Goal: Transaction & Acquisition: Obtain resource

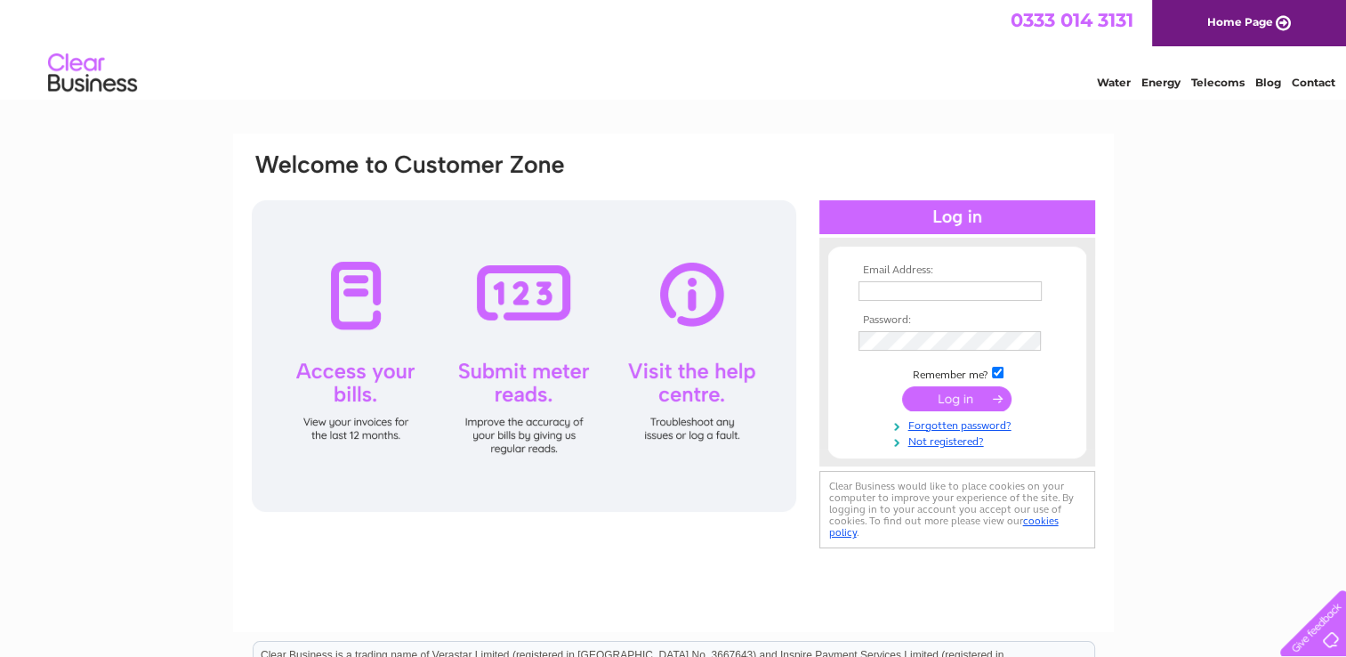
click at [999, 278] on td at bounding box center [957, 291] width 206 height 28
click at [998, 287] on input "text" at bounding box center [951, 291] width 185 height 21
type input "edi.ap@wayne.com"
drag, startPoint x: 865, startPoint y: 328, endPoint x: 719, endPoint y: 75, distance: 292.6
click at [710, 88] on div "Water Energy Telecoms Blog Contact" at bounding box center [673, 75] width 1346 height 58
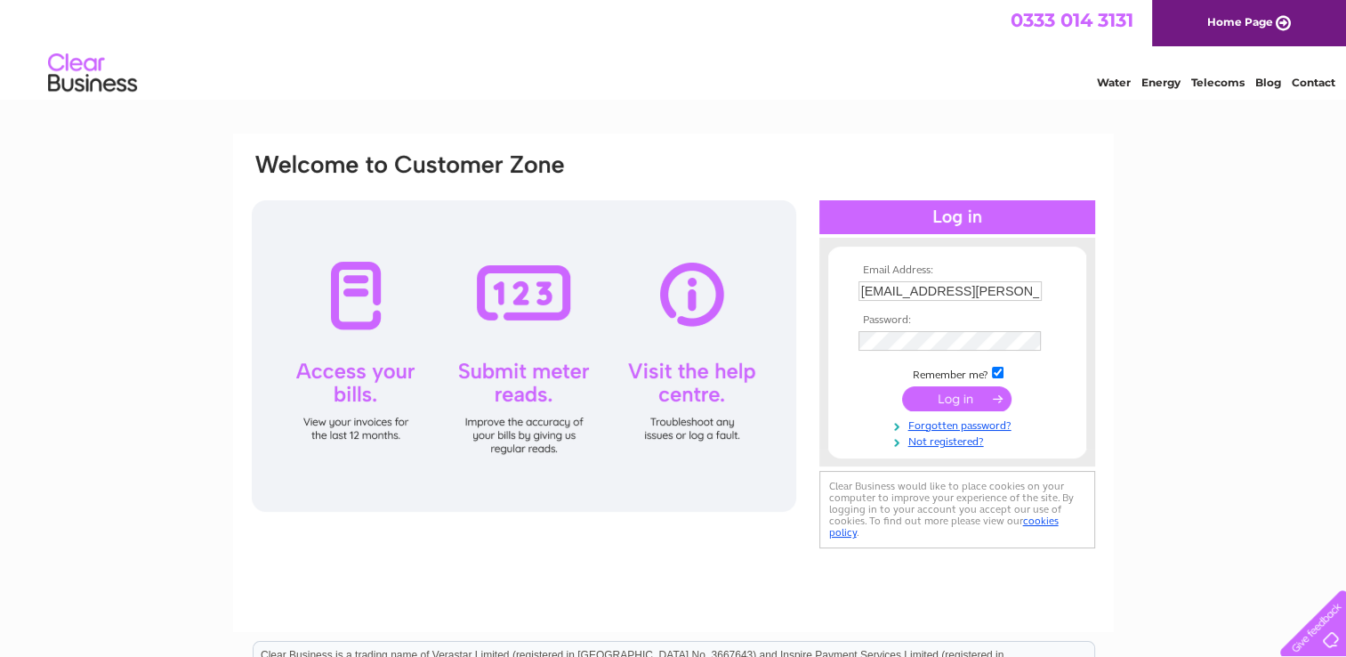
click at [917, 328] on tbody "Email Address: edi.ap@wayne.com Password: Remember me?" at bounding box center [957, 356] width 206 height 184
click at [955, 394] on input "submit" at bounding box center [956, 399] width 109 height 25
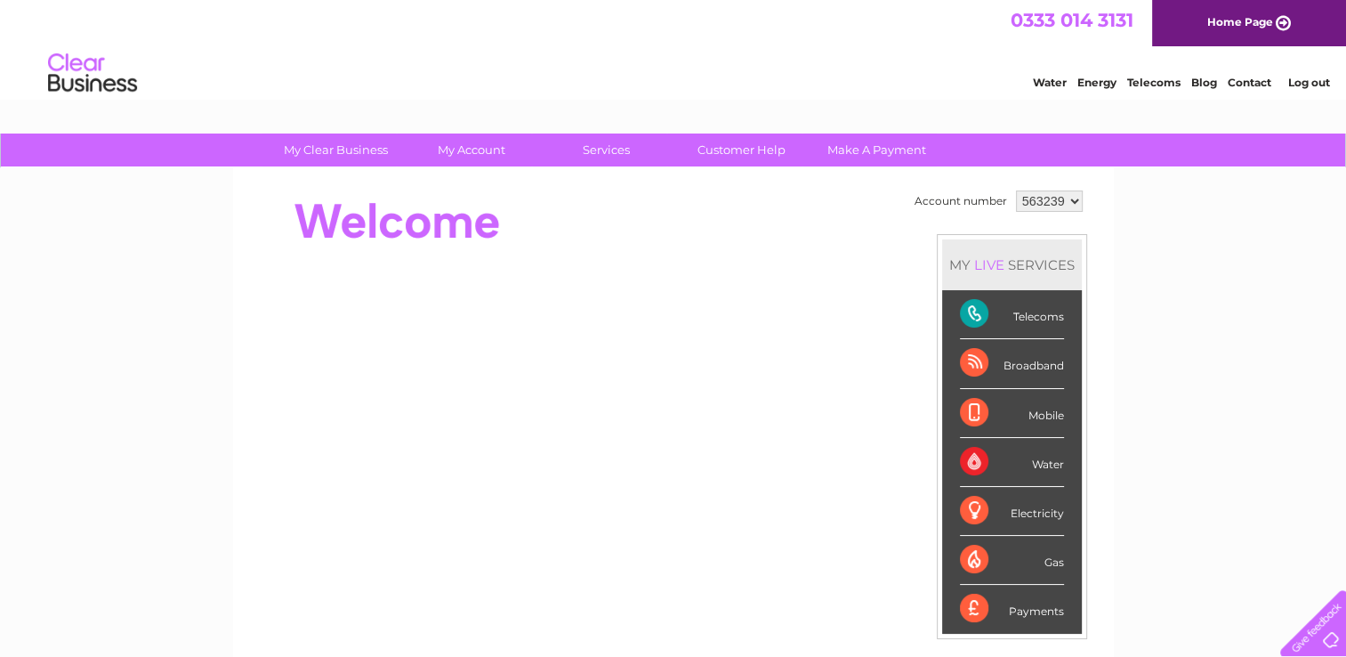
click at [1067, 201] on select "563239 923645" at bounding box center [1049, 200] width 67 height 21
select select "923645"
click at [1016, 190] on select "563239 923645" at bounding box center [1049, 200] width 67 height 21
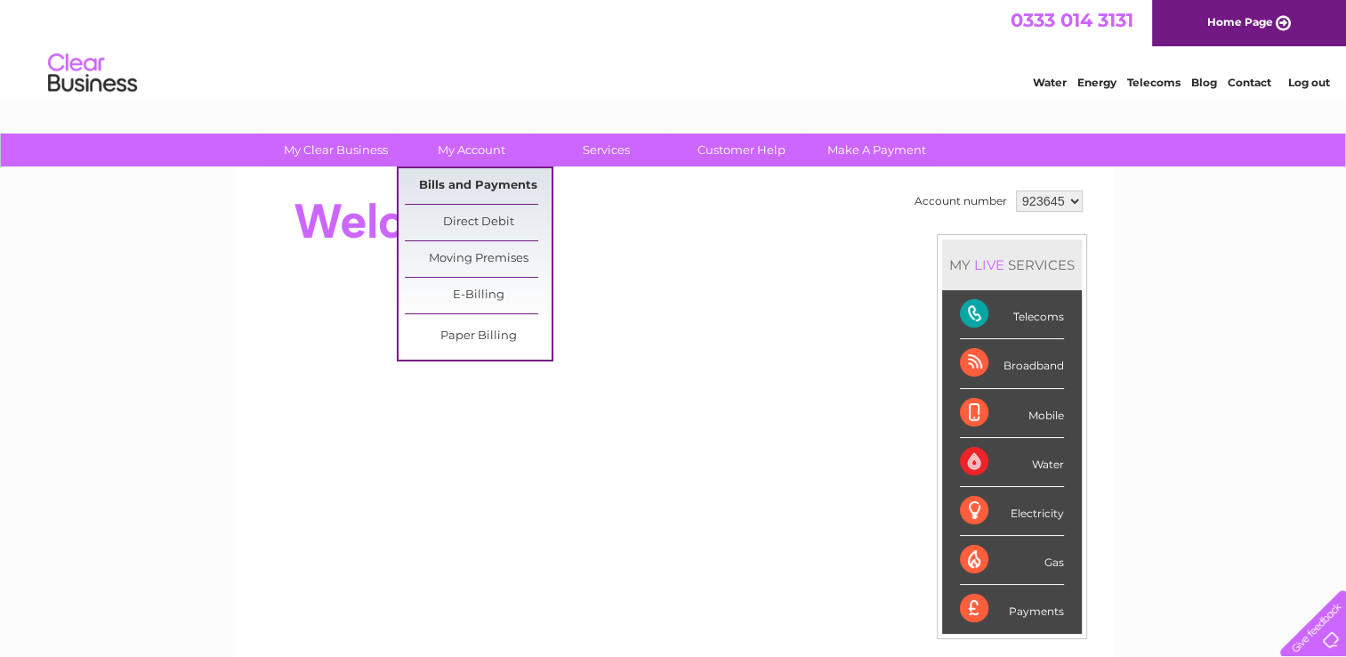
click at [470, 180] on link "Bills and Payments" at bounding box center [478, 186] width 147 height 36
click at [466, 176] on link "Bills and Payments" at bounding box center [478, 186] width 147 height 36
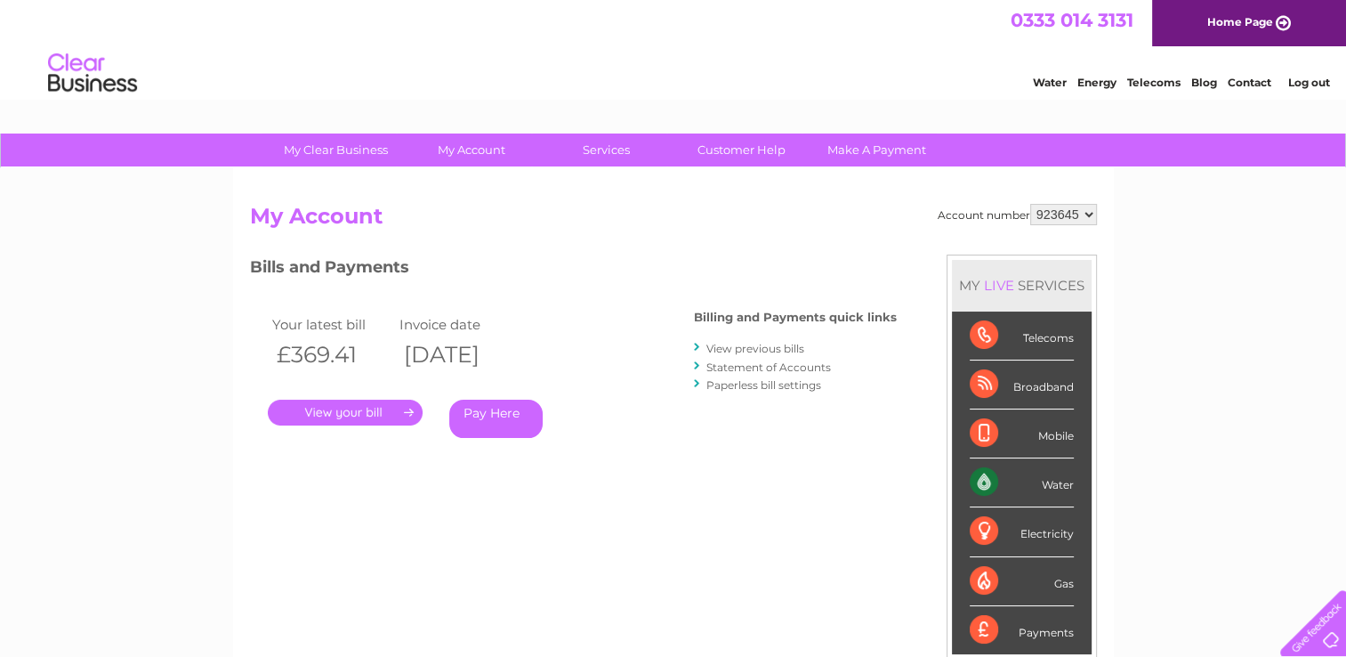
click at [375, 417] on link "." at bounding box center [345, 413] width 155 height 26
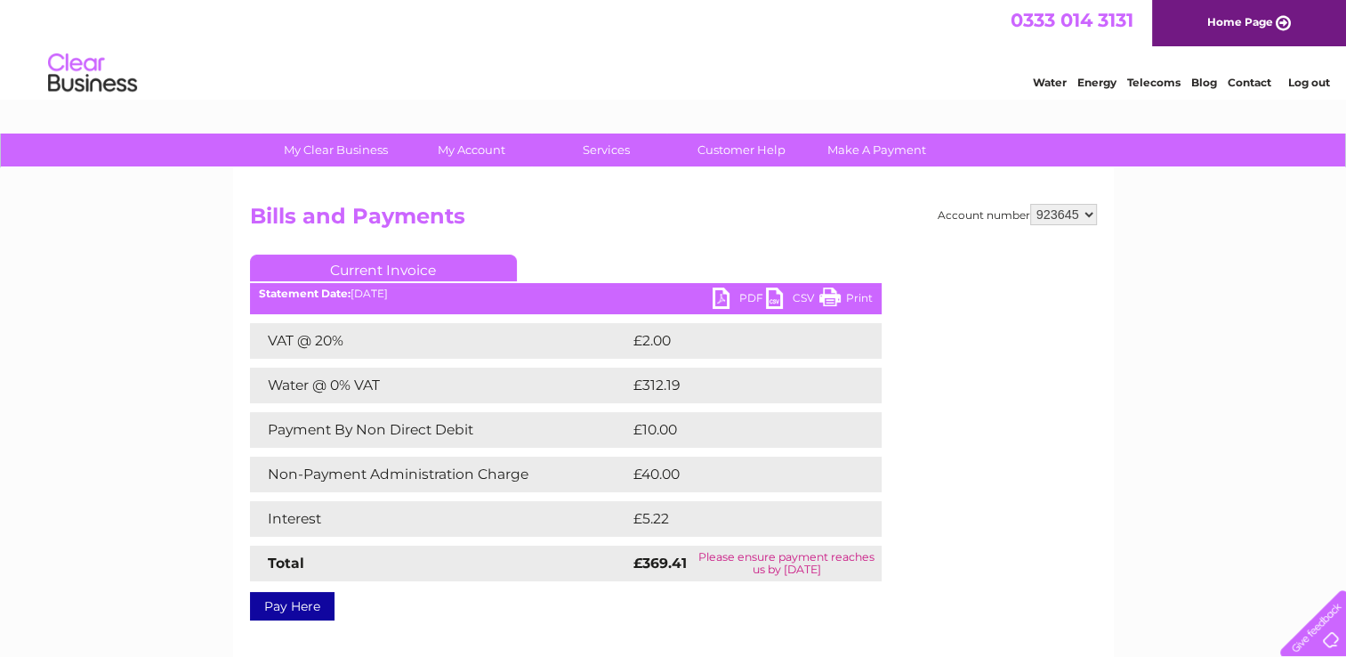
click at [731, 294] on link "PDF" at bounding box center [739, 300] width 53 height 26
click at [1091, 214] on select "563239 923645" at bounding box center [1064, 214] width 67 height 21
select select "563239"
click at [1031, 204] on select "563239 923645" at bounding box center [1064, 214] width 67 height 21
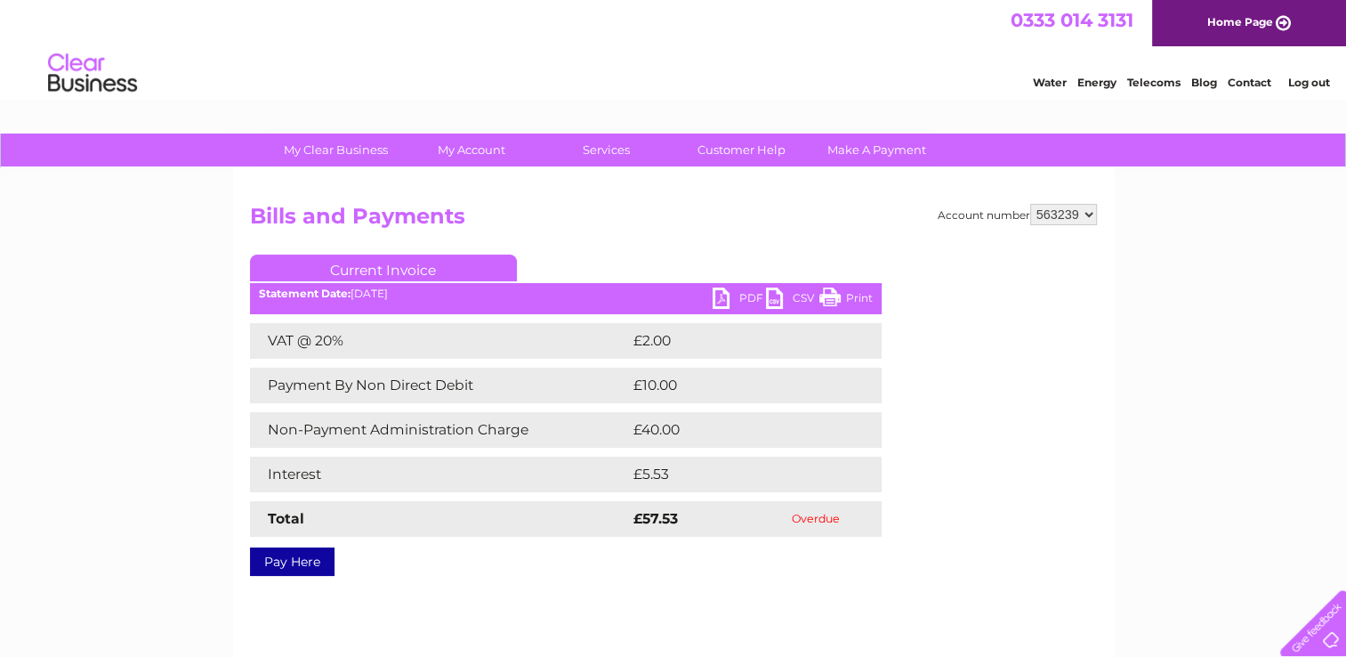
click at [990, 550] on div "Account number 563239 923645 Bills and Payments Current Invoice PDF CSV Print S…" at bounding box center [673, 387] width 847 height 366
click at [374, 294] on div "Statement Date: 09/09/2025" at bounding box center [566, 293] width 632 height 12
click at [495, 243] on div "Account number 563239 923645 Bills and Payments Current Invoice PDF CSV Print S…" at bounding box center [673, 387] width 847 height 366
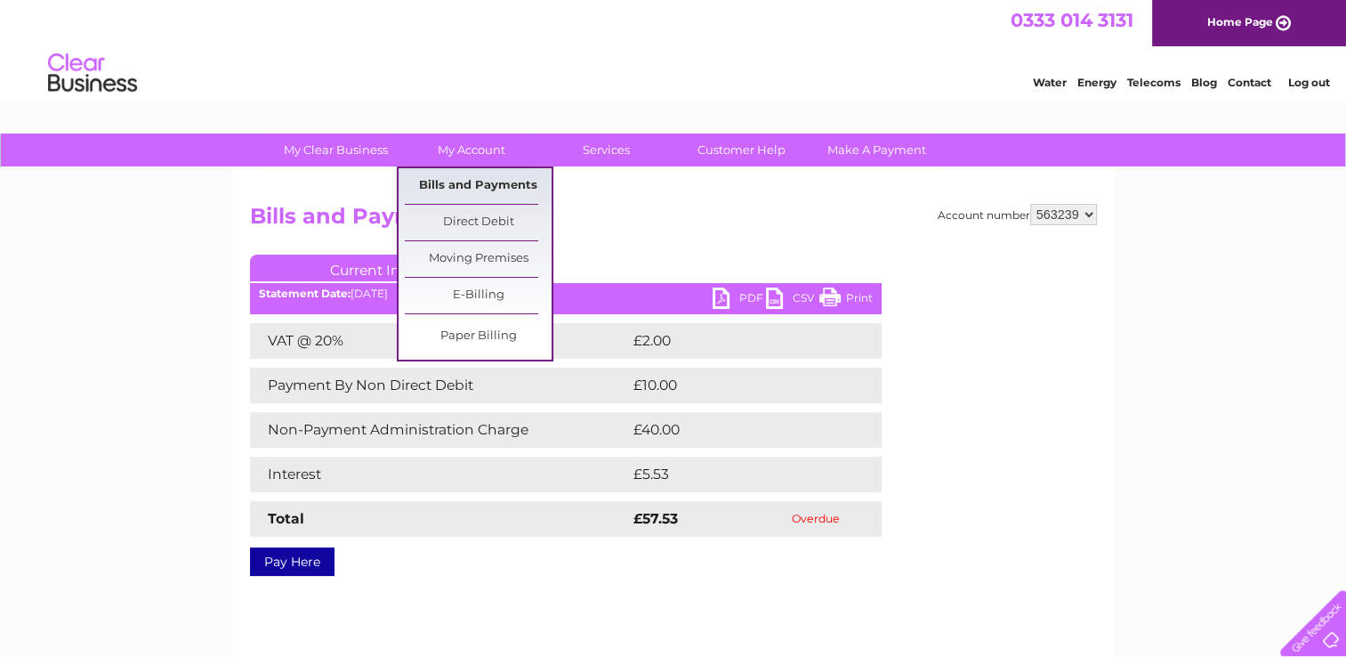
click at [456, 182] on link "Bills and Payments" at bounding box center [478, 186] width 147 height 36
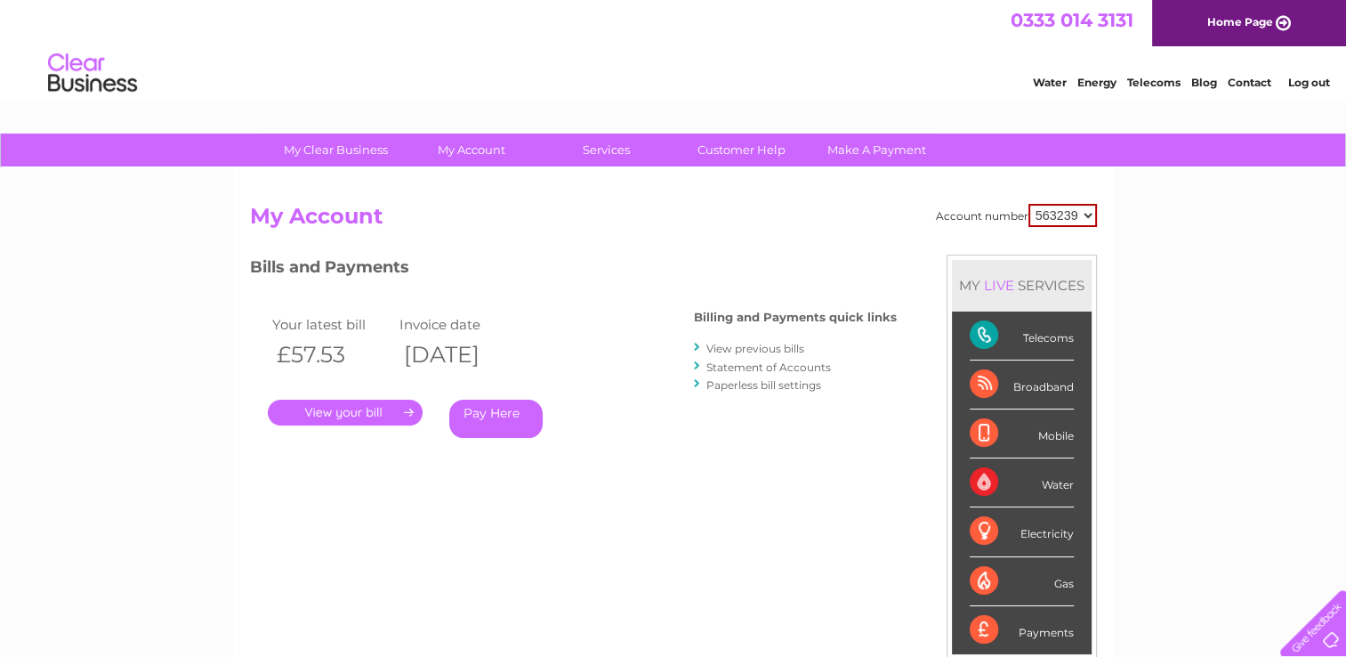
click at [683, 507] on div "Account number 563239 923645 My Account MY LIVE SERVICES Telecoms Broadband Mob…" at bounding box center [673, 472] width 847 height 536
click at [1087, 219] on select "563239 923645" at bounding box center [1063, 215] width 69 height 23
select select "923645"
click at [1029, 204] on select "563239 923645" at bounding box center [1063, 215] width 69 height 23
